Goal: Task Accomplishment & Management: Manage account settings

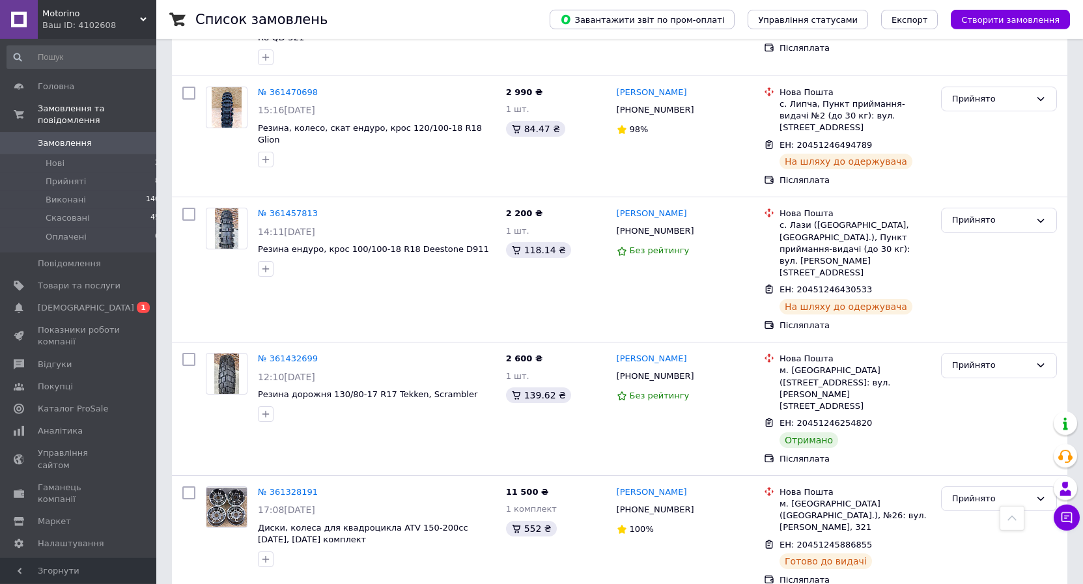
scroll to position [465, 0]
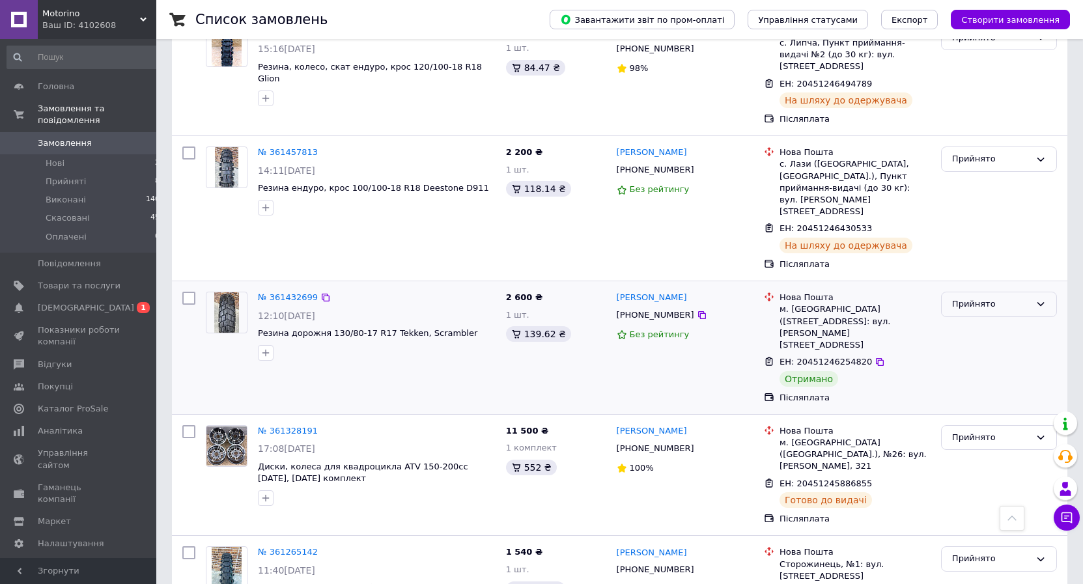
click at [972, 298] on div "Прийнято" at bounding box center [991, 305] width 78 height 14
click at [979, 320] on li "Виконано" at bounding box center [998, 332] width 115 height 24
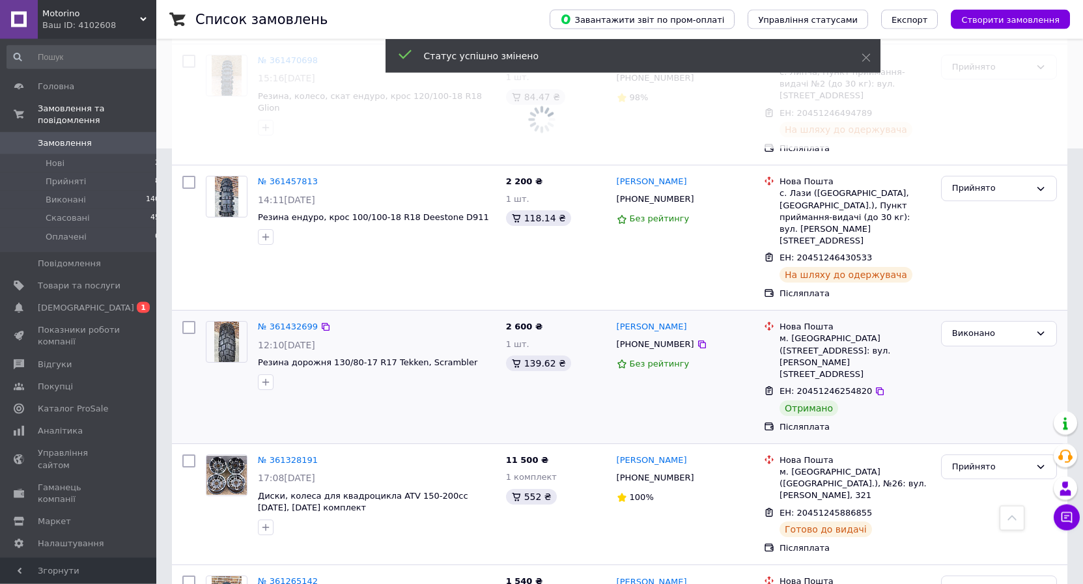
scroll to position [0, 0]
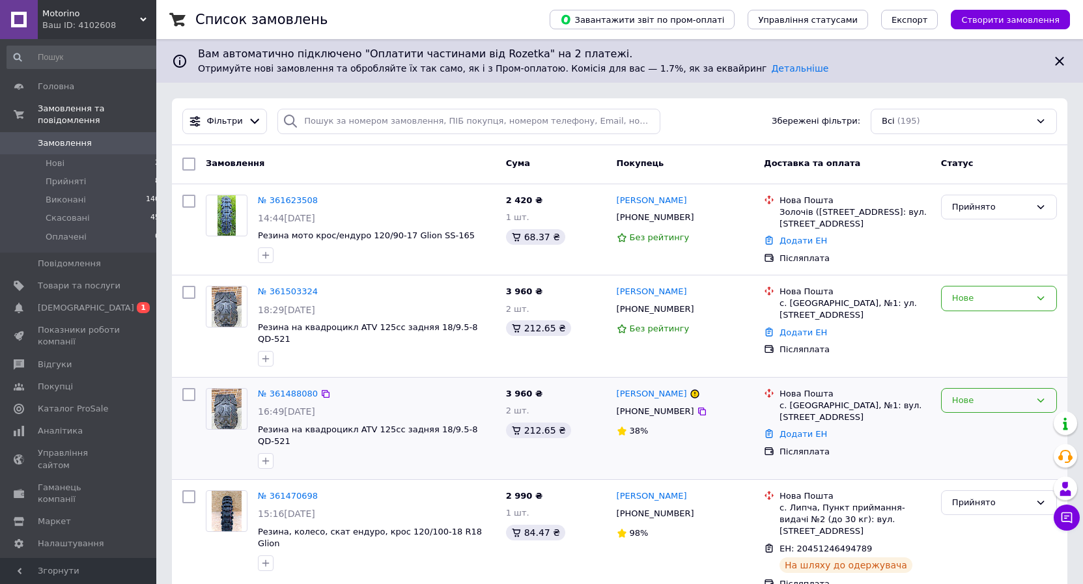
click at [966, 401] on div "Нове" at bounding box center [999, 400] width 116 height 25
click at [984, 466] on li "Скасовано" at bounding box center [998, 476] width 115 height 24
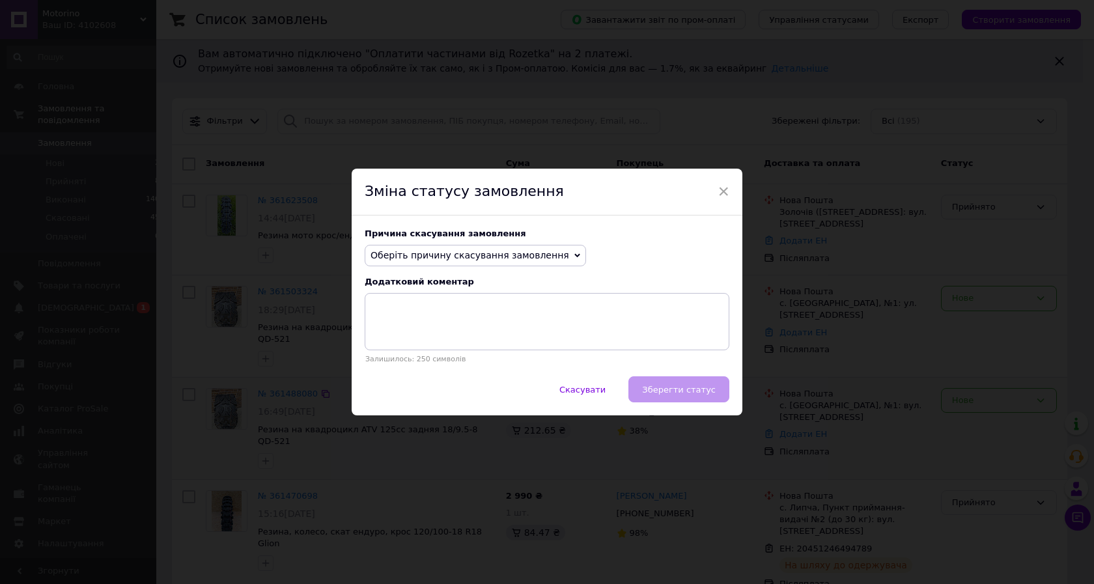
click at [503, 252] on span "Оберіть причину скасування замовлення" at bounding box center [469, 255] width 199 height 10
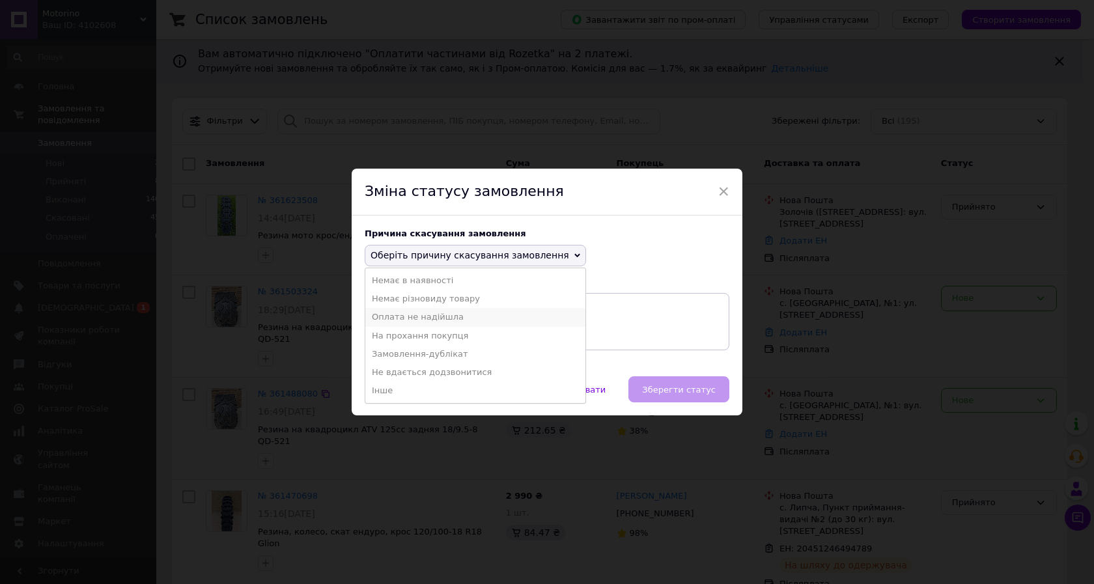
click at [452, 310] on li "Оплата не надійшла" at bounding box center [475, 317] width 220 height 18
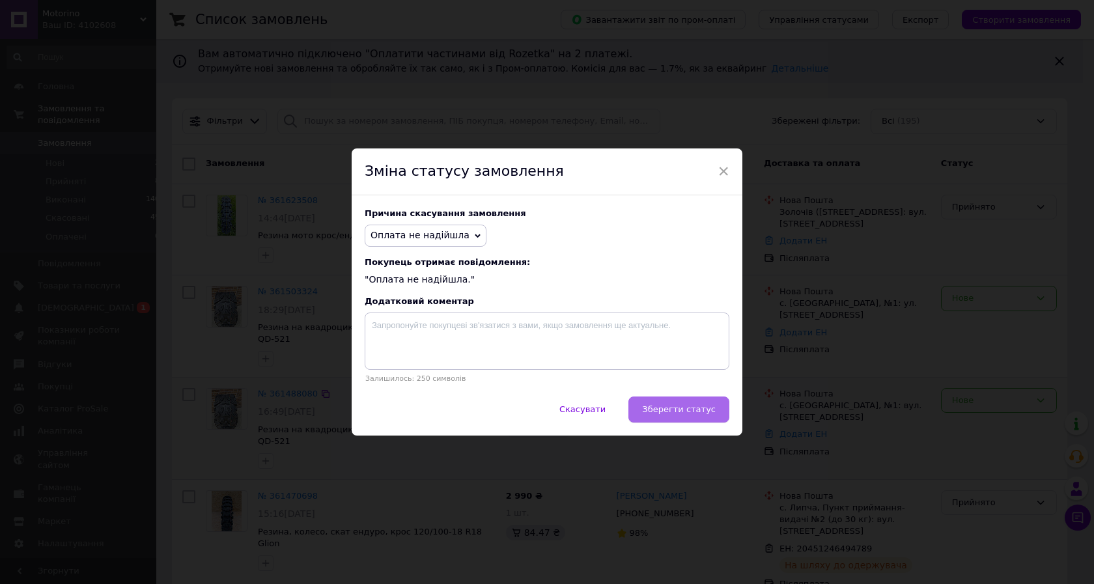
click at [661, 410] on button "Зберегти статус" at bounding box center [678, 410] width 101 height 26
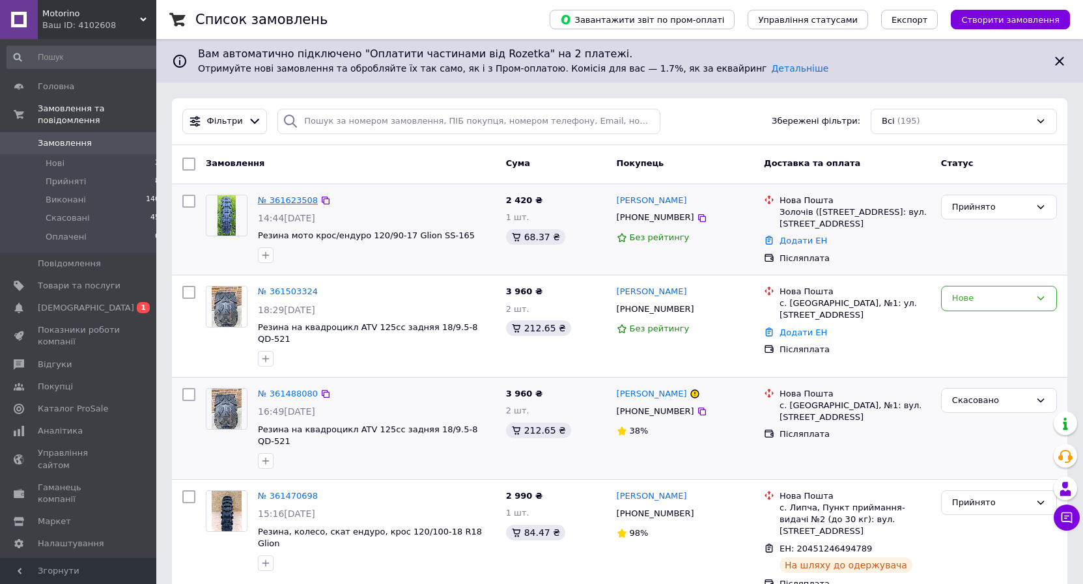
click at [282, 198] on link "№ 361623508" at bounding box center [288, 200] width 60 height 10
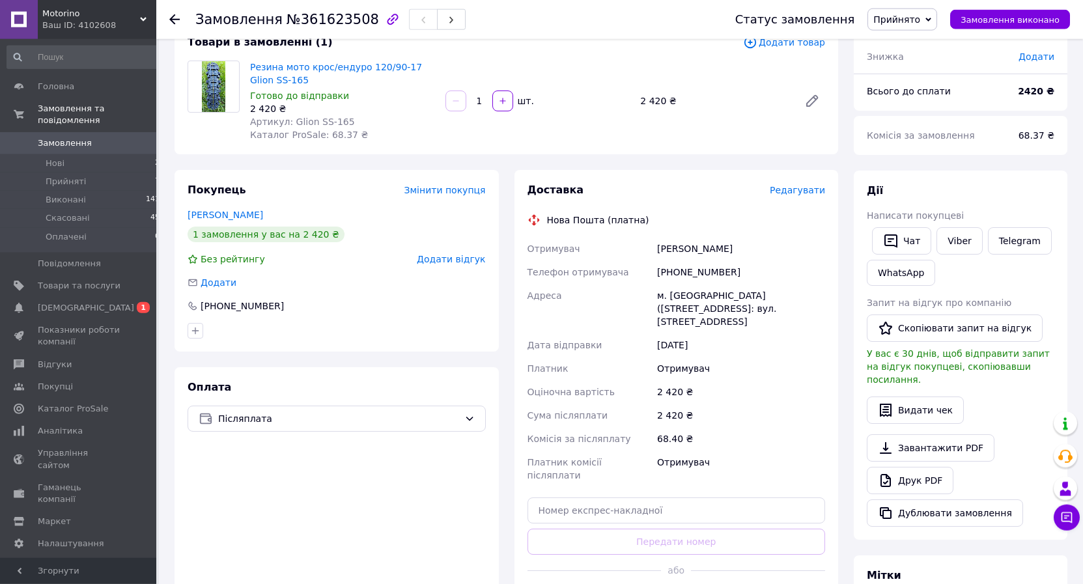
scroll to position [133, 0]
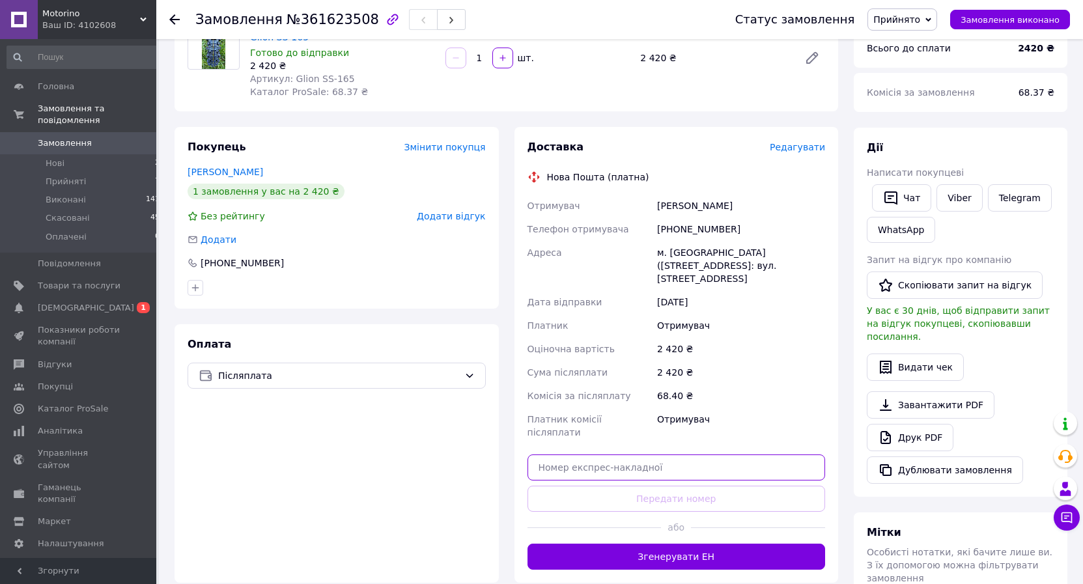
click at [738, 454] on input "text" at bounding box center [676, 467] width 298 height 26
paste input "20451247381703"
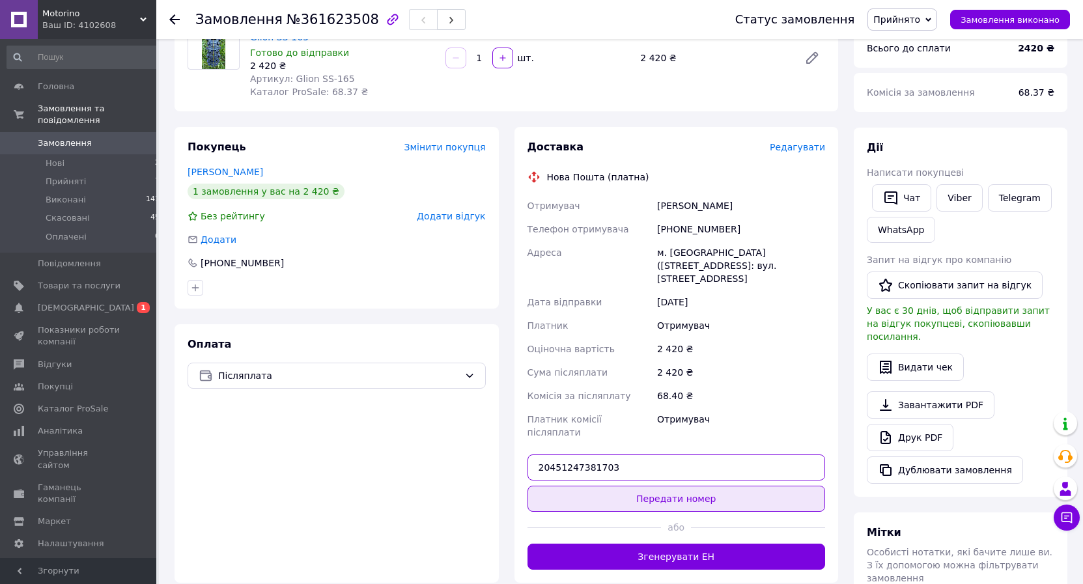
type input "20451247381703"
click at [725, 486] on button "Передати номер" at bounding box center [676, 499] width 298 height 26
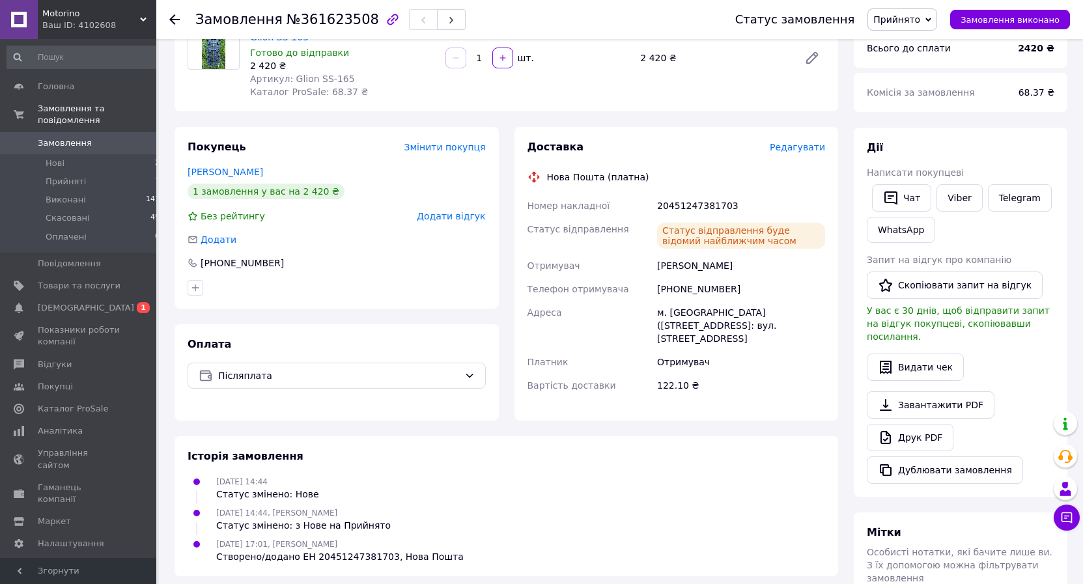
click at [62, 137] on span "Замовлення" at bounding box center [65, 143] width 54 height 12
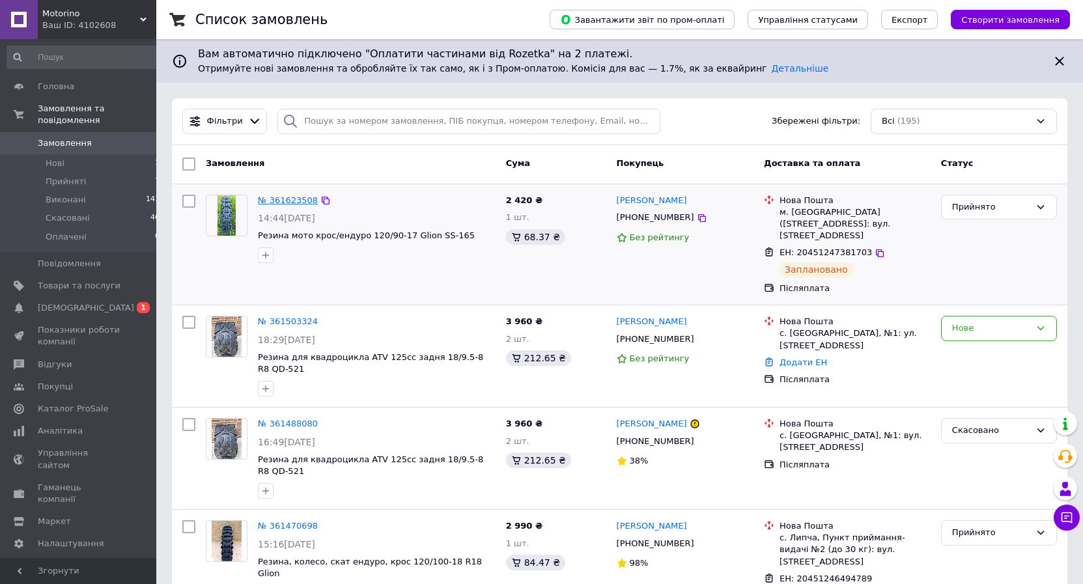
click at [288, 200] on link "№ 361623508" at bounding box center [288, 200] width 60 height 10
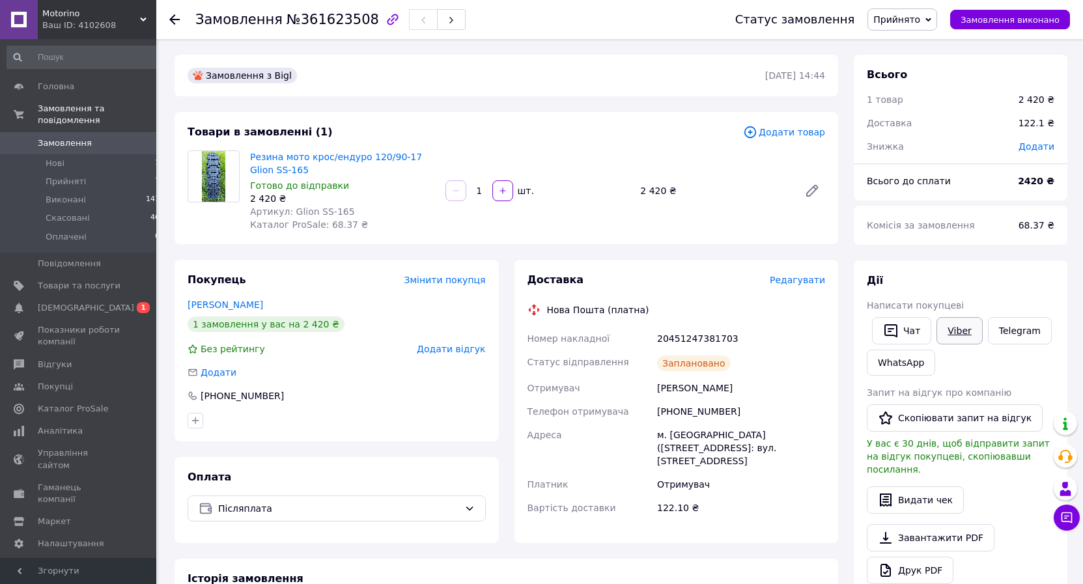
click at [951, 326] on link "Viber" at bounding box center [959, 330] width 46 height 27
click at [159, 219] on div "Замовлення №361623508 Статус замовлення Прийнято Виконано Скасовано Оплачено За…" at bounding box center [621, 499] width 924 height 921
click at [708, 340] on div "20451247381703" at bounding box center [740, 338] width 173 height 23
copy div "20451247381703"
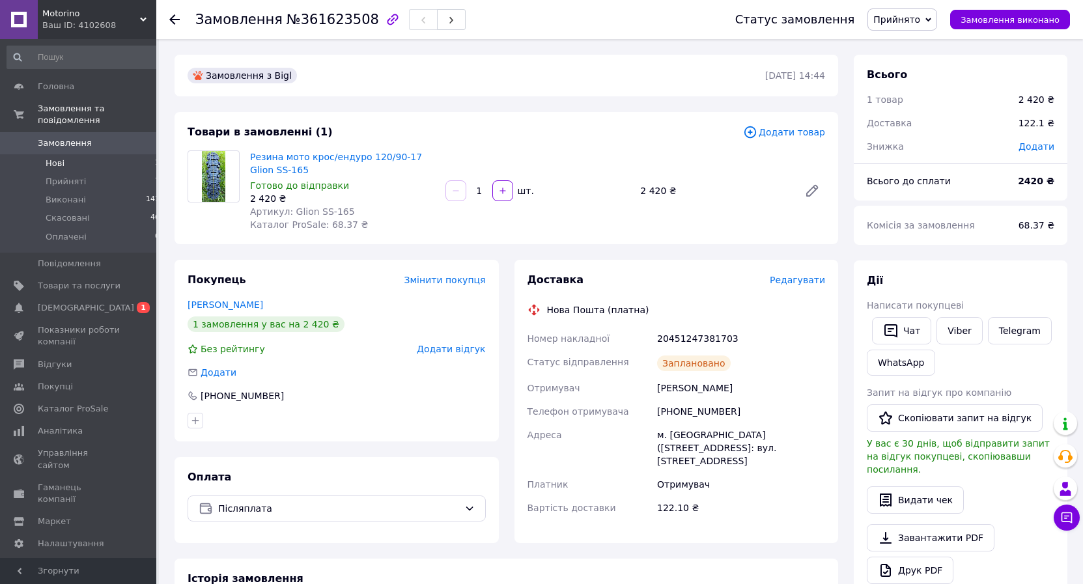
click at [64, 154] on li "Нові 1" at bounding box center [83, 163] width 167 height 18
